Goal: Find specific page/section: Find specific page/section

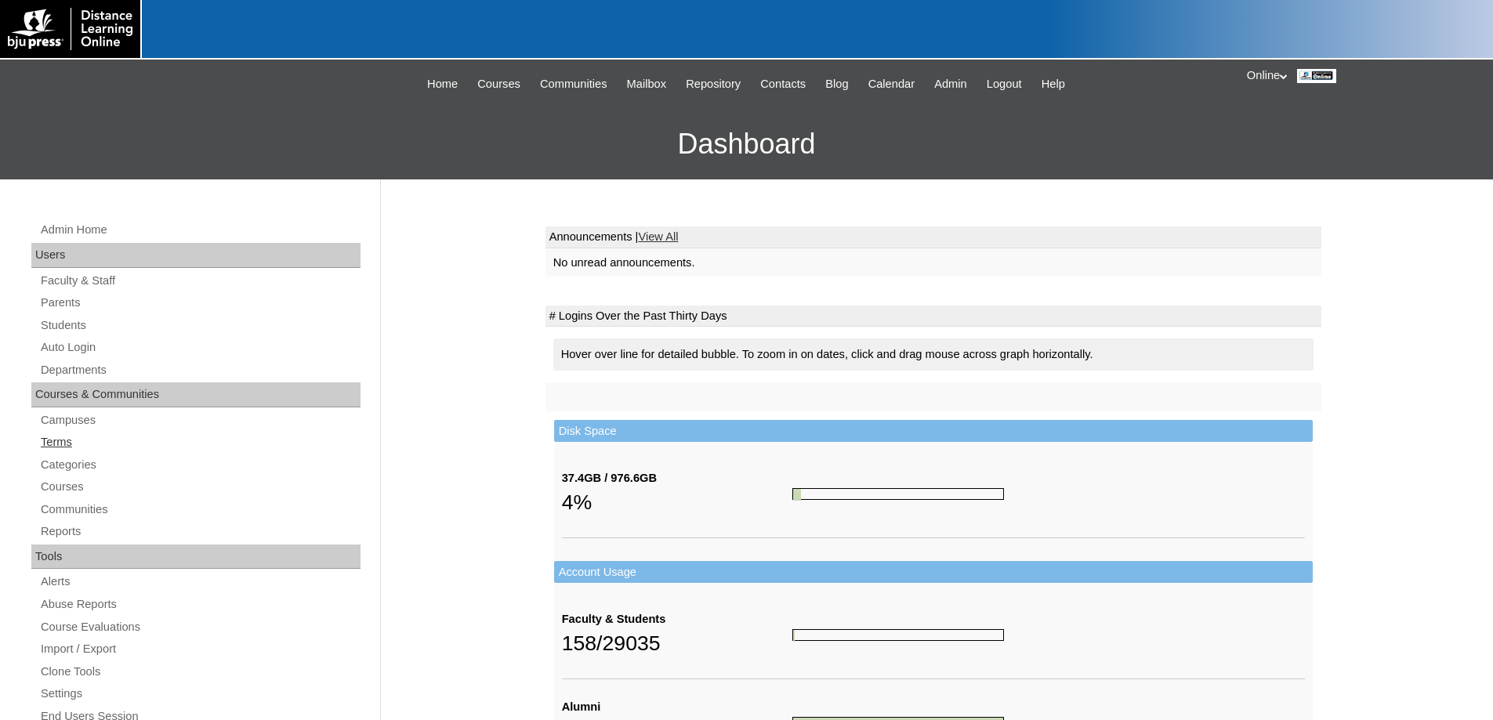
click at [59, 439] on link "Terms" at bounding box center [199, 443] width 321 height 20
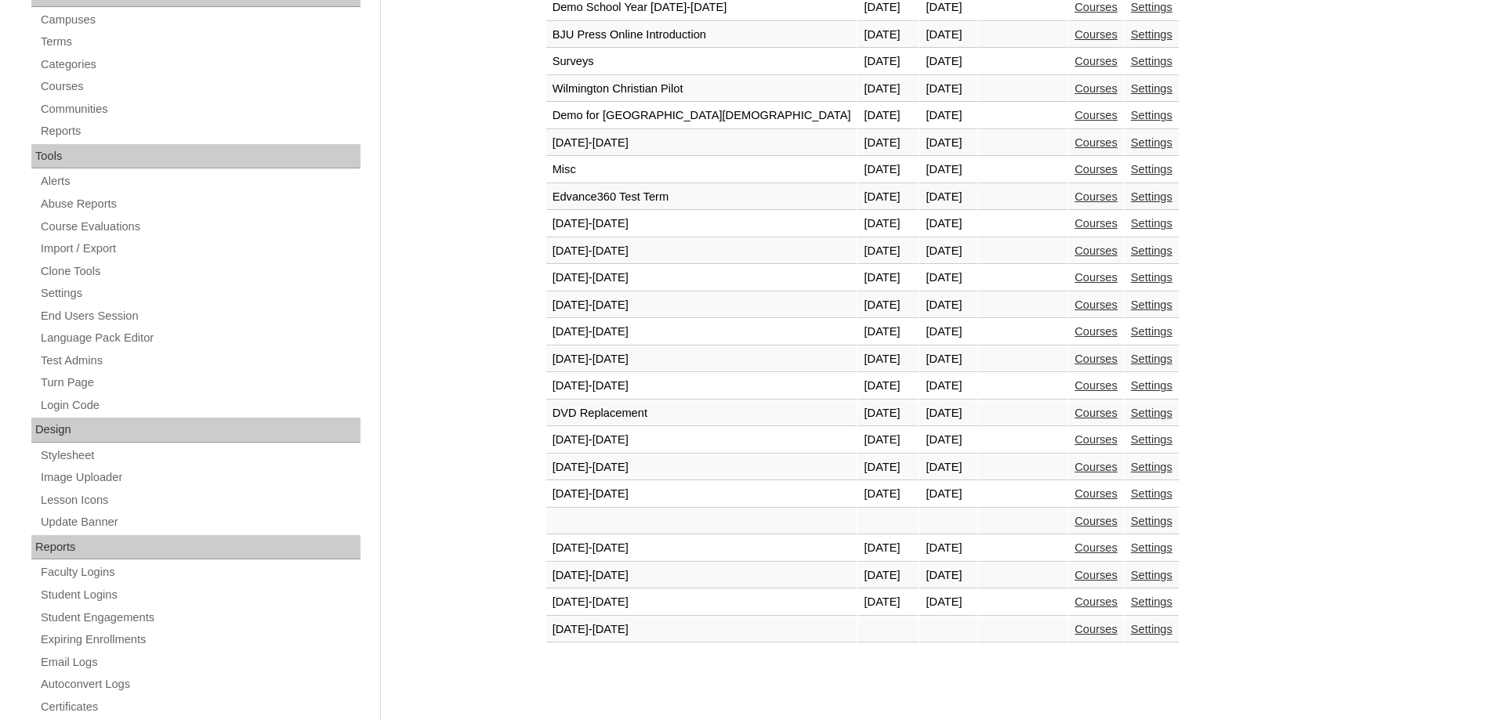
scroll to position [470, 0]
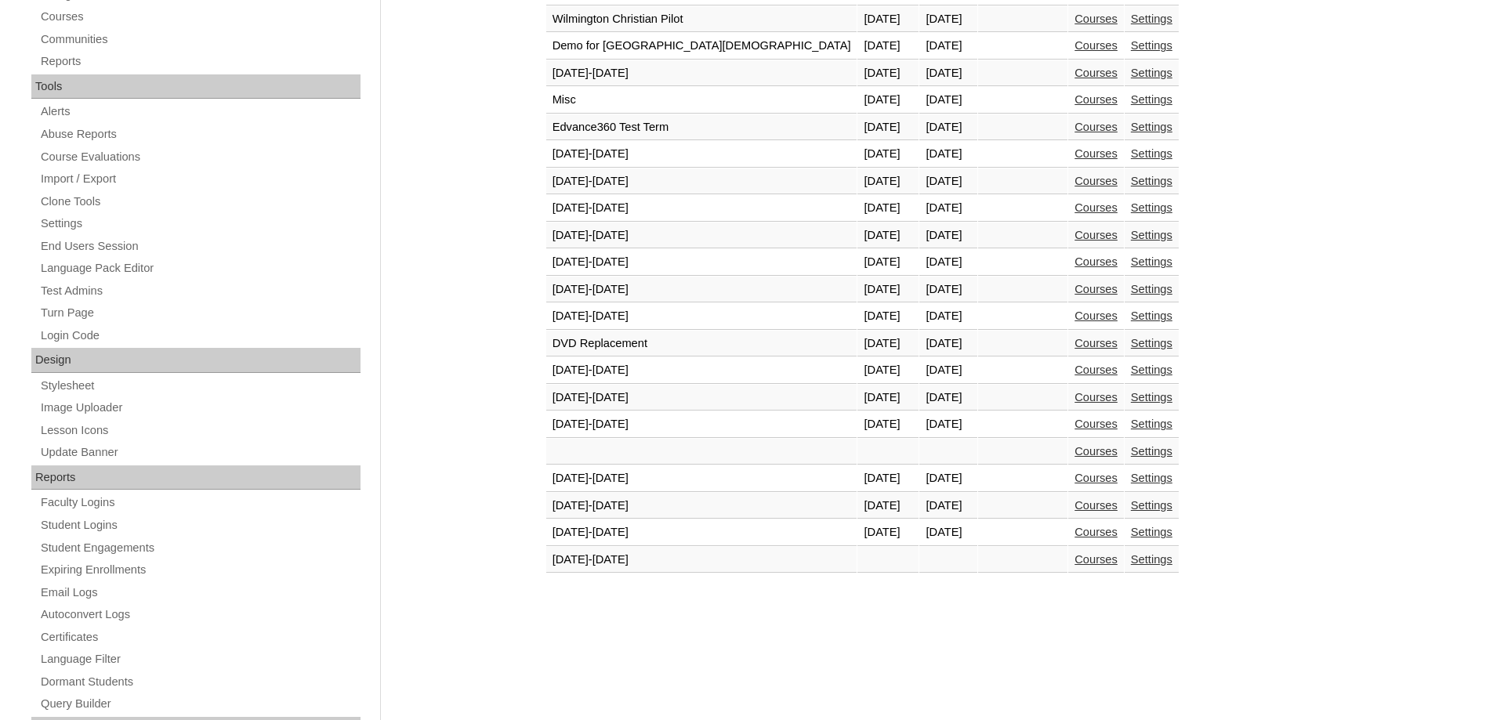
click at [1075, 505] on link "Courses" at bounding box center [1096, 505] width 43 height 13
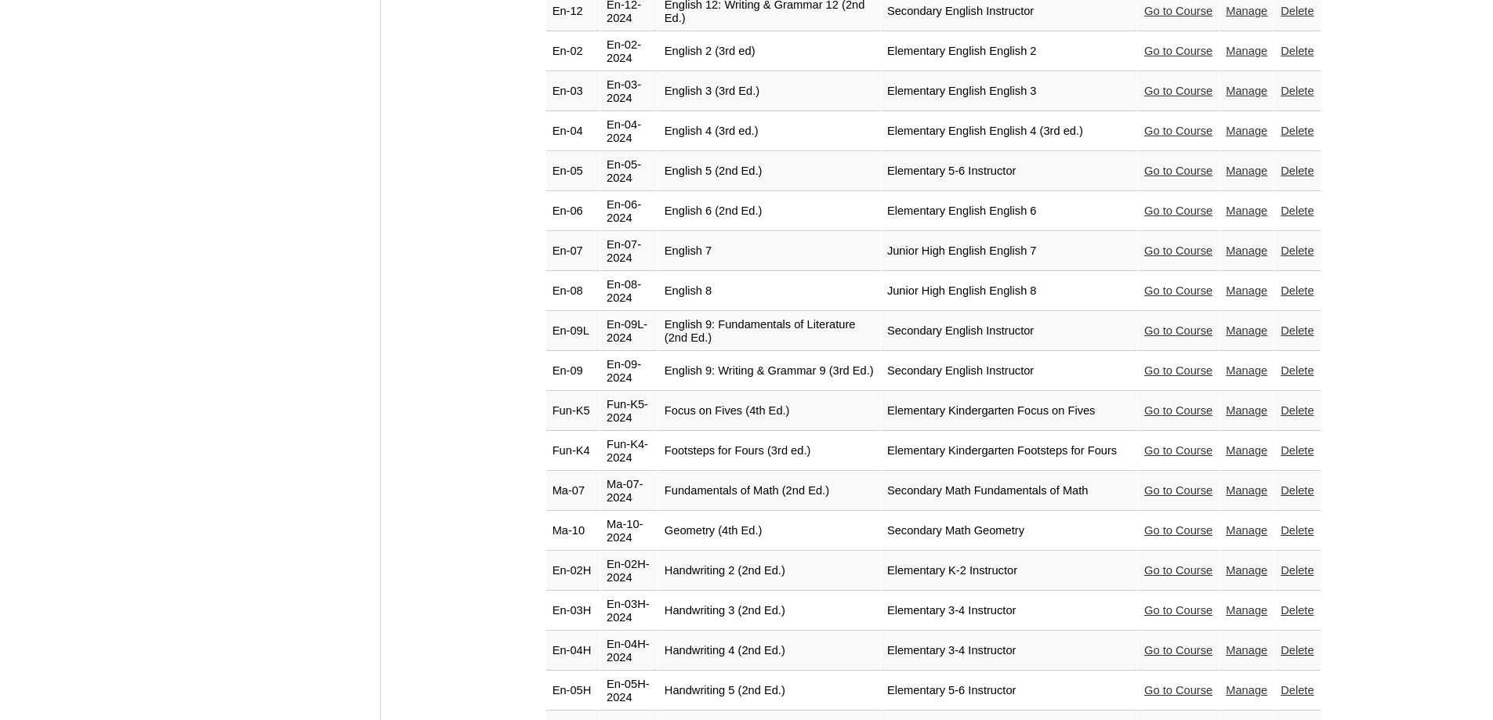
scroll to position [1724, 0]
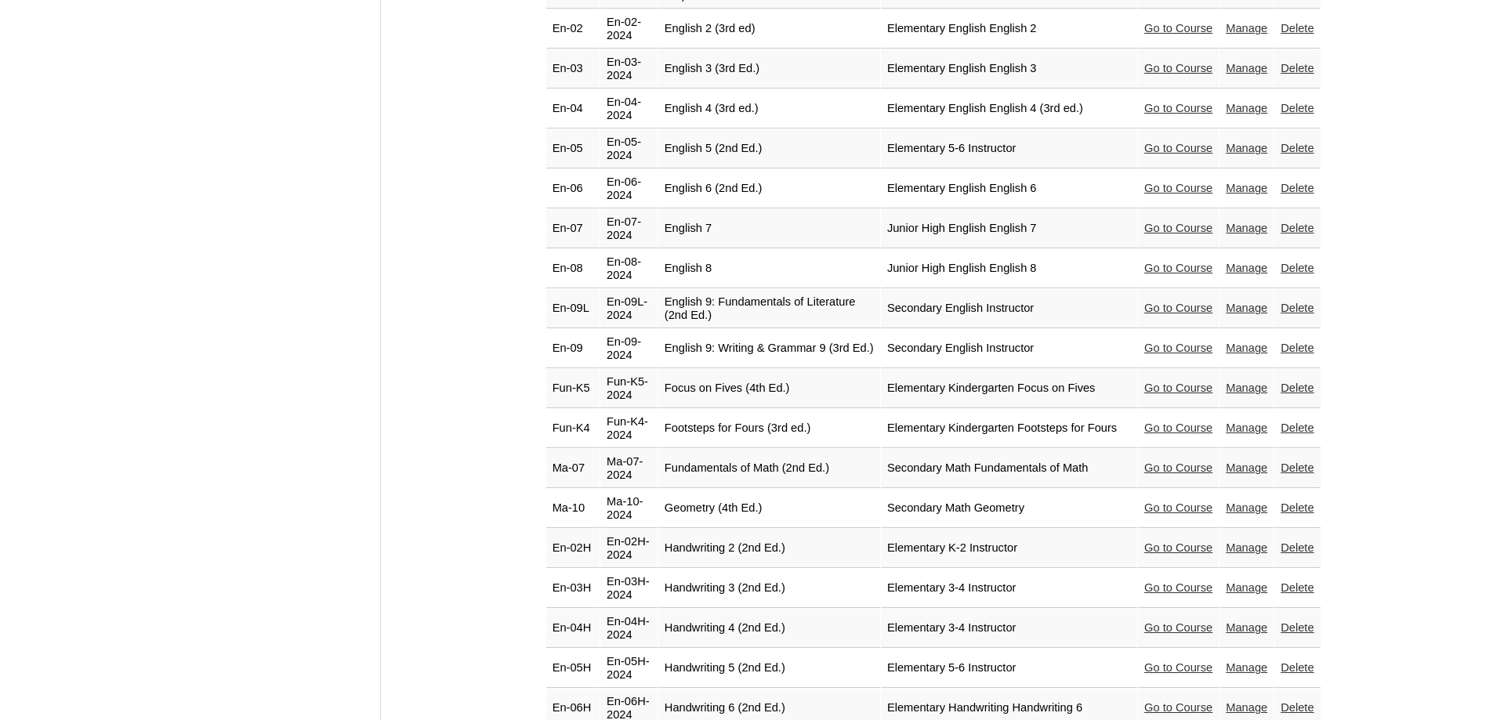
click at [1148, 582] on link "Go to Course" at bounding box center [1178, 588] width 68 height 13
